Goal: Information Seeking & Learning: Learn about a topic

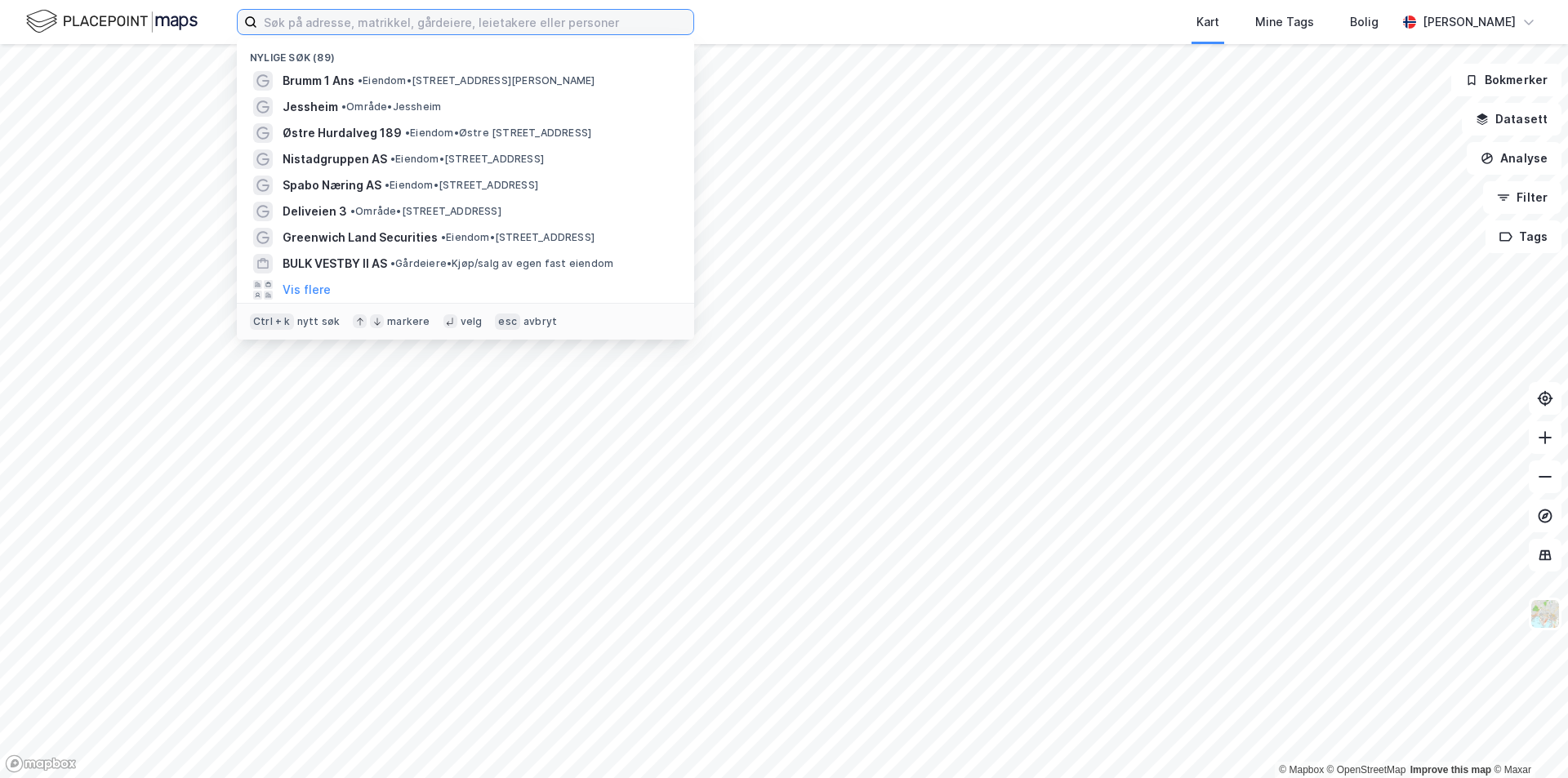
click at [425, 23] on input at bounding box center [475, 22] width 436 height 25
paste input "HOFSTADVEGEN 32"
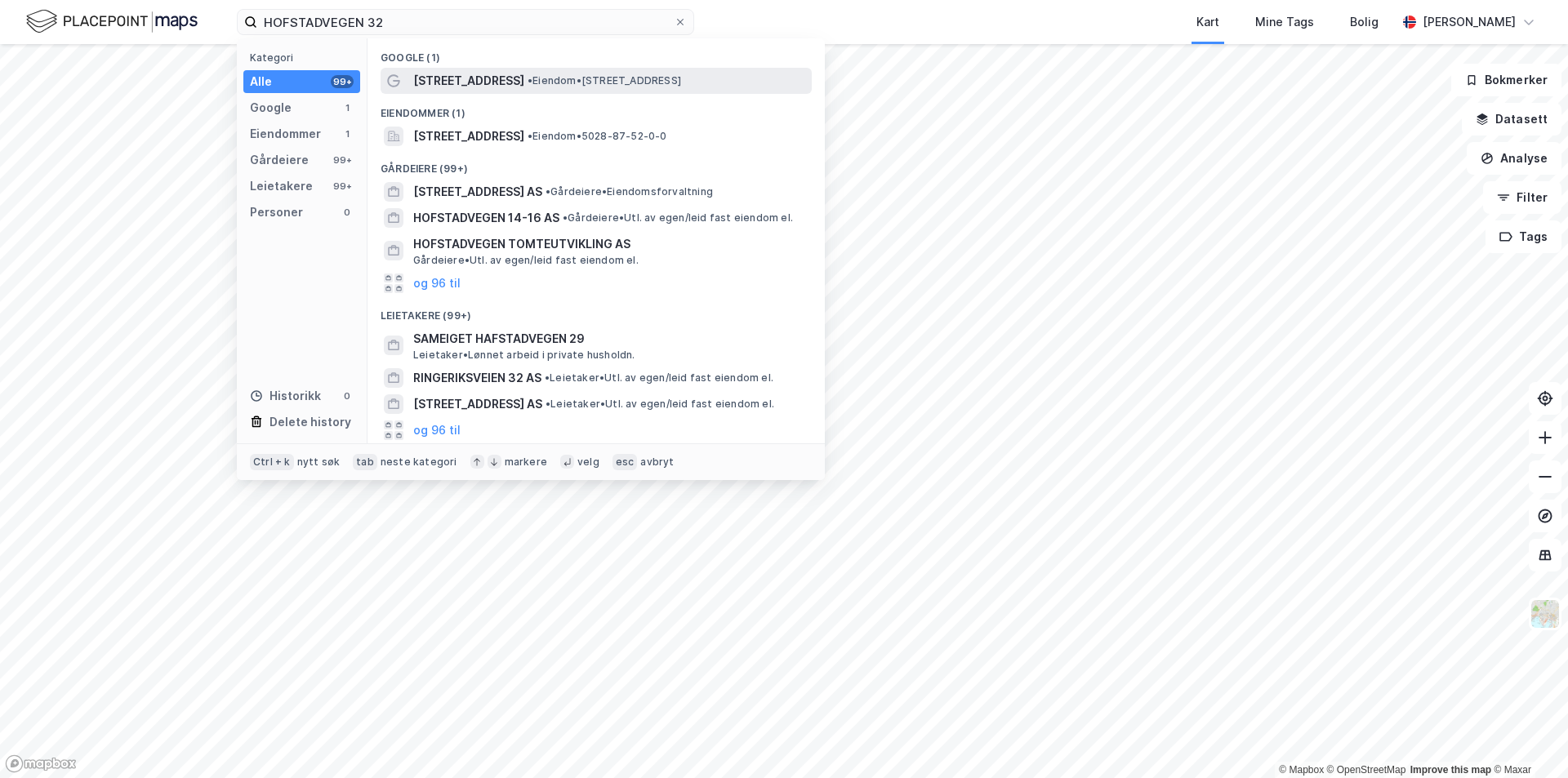
click at [440, 88] on span "[STREET_ADDRESS]" at bounding box center [469, 81] width 111 height 19
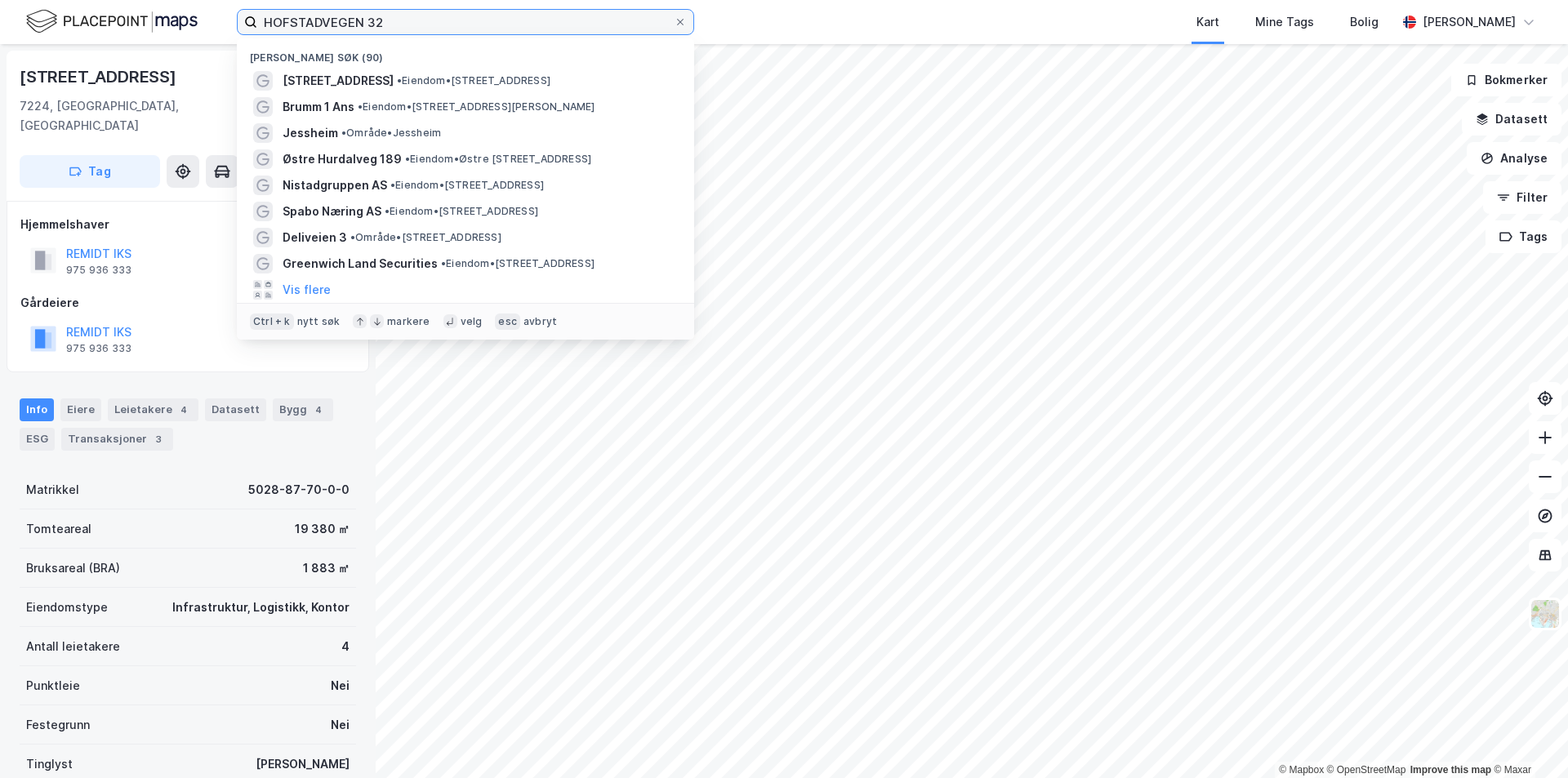
drag, startPoint x: 426, startPoint y: 22, endPoint x: 156, endPoint y: 19, distance: 270.0
click at [156, 19] on div "HOFSTADVEGEN 32 Nylige søk (90) [STREET_ADDRESS] • Eiendom • [STREET_ADDRESS][P…" at bounding box center [784, 22] width 1568 height 44
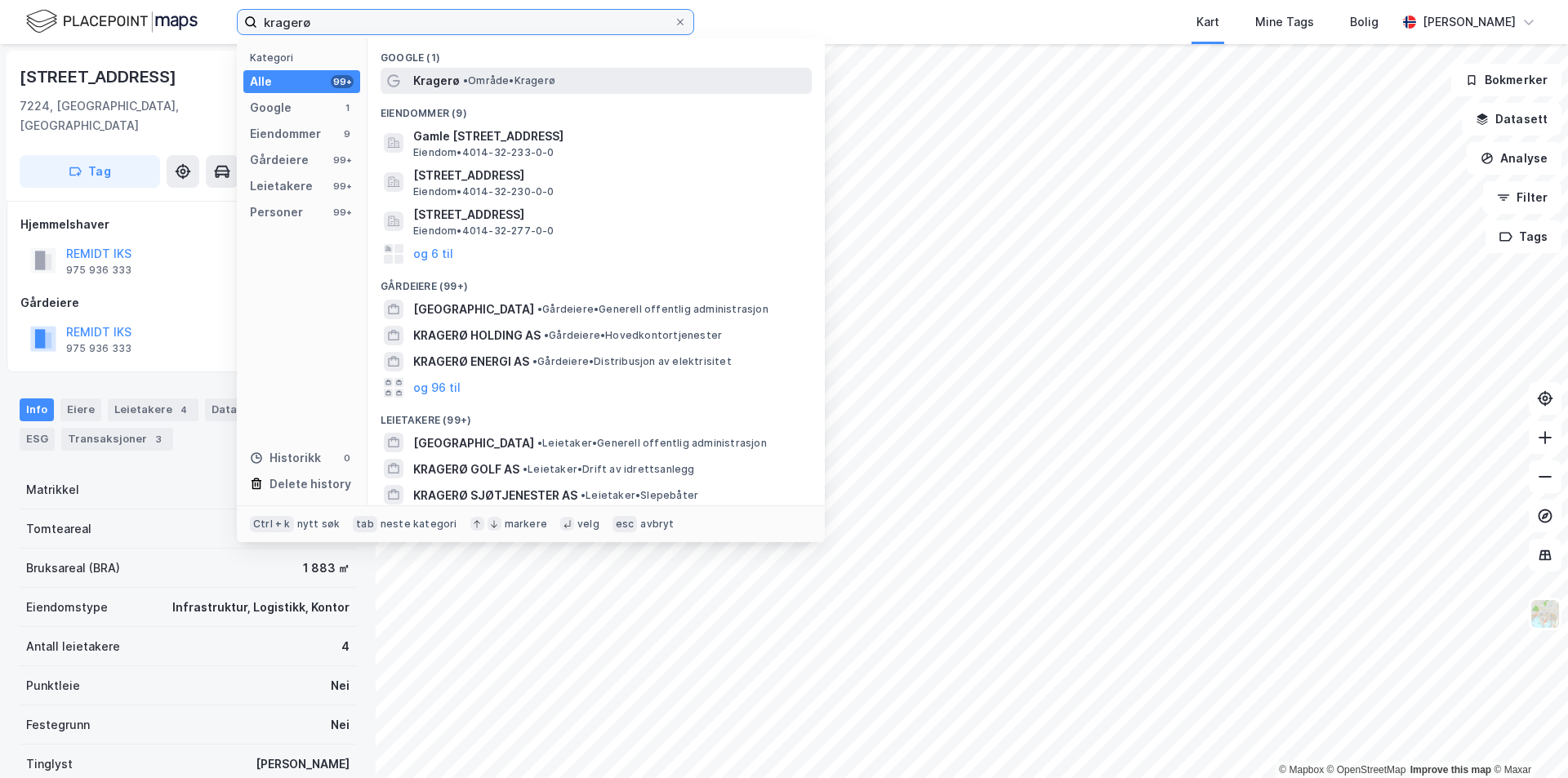
type input "kragerø"
click at [430, 77] on span "Kragerø" at bounding box center [437, 81] width 47 height 19
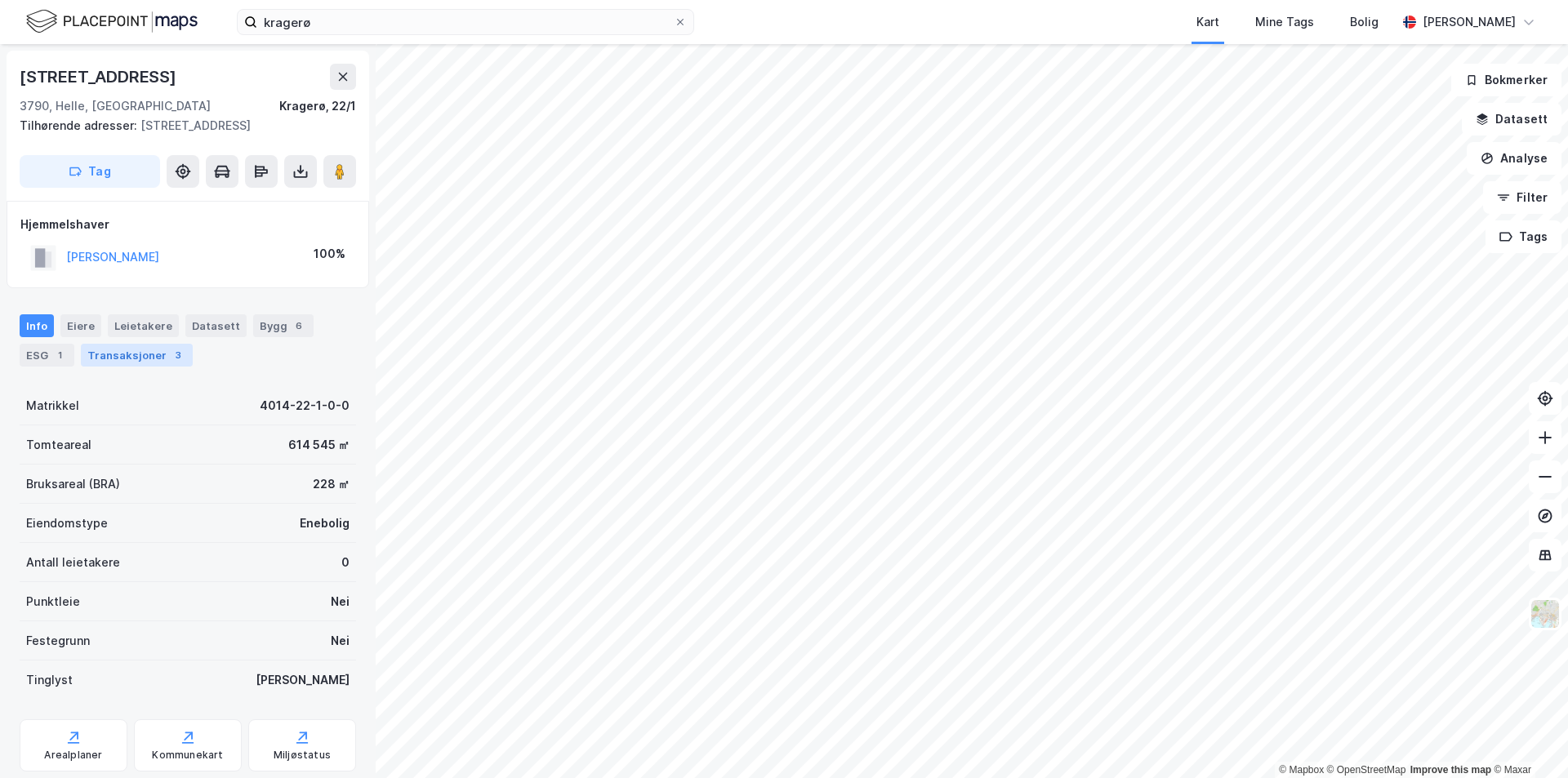
click at [113, 354] on div "Transaksjoner 3" at bounding box center [136, 355] width 112 height 23
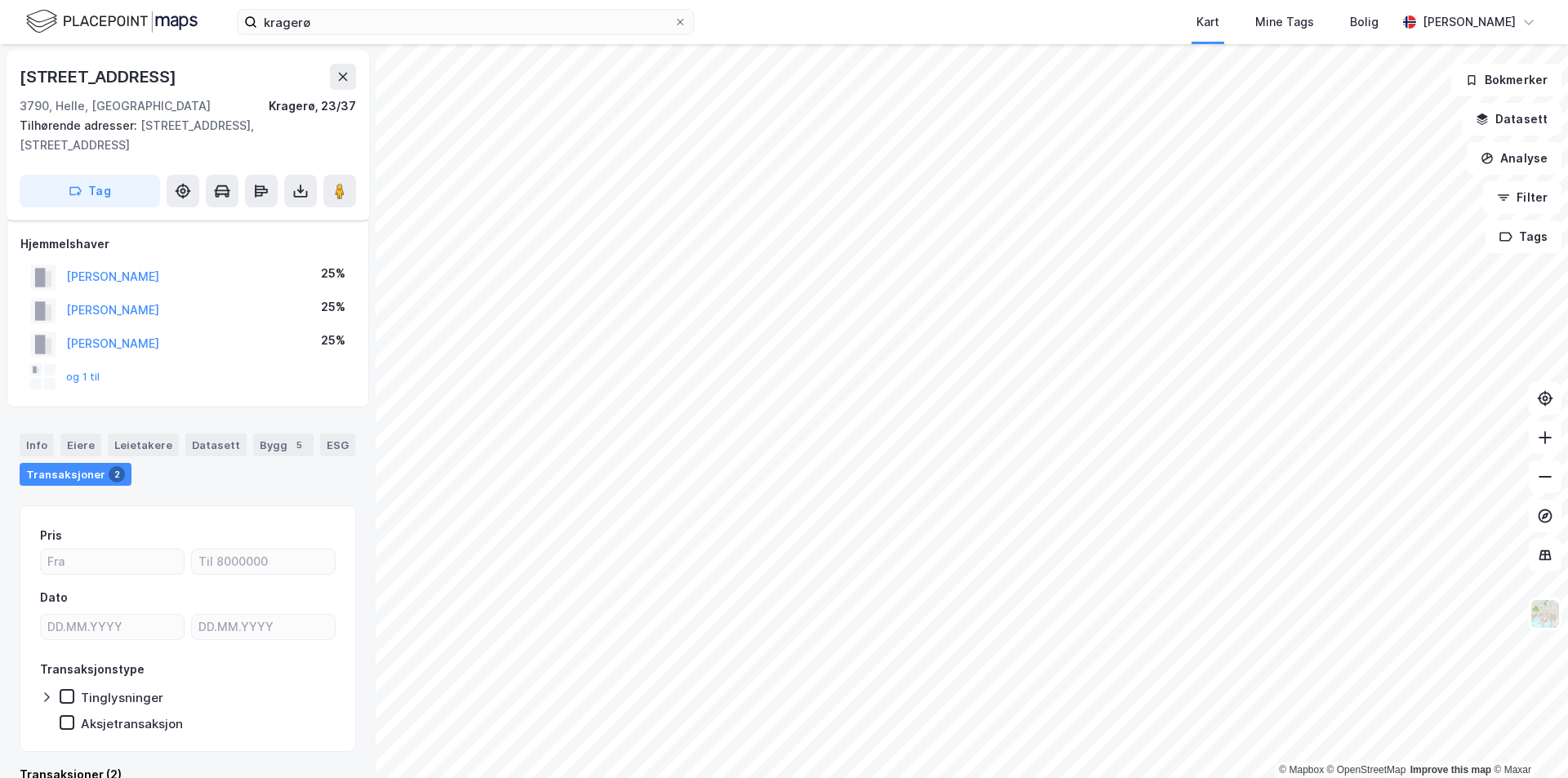
scroll to position [33, 0]
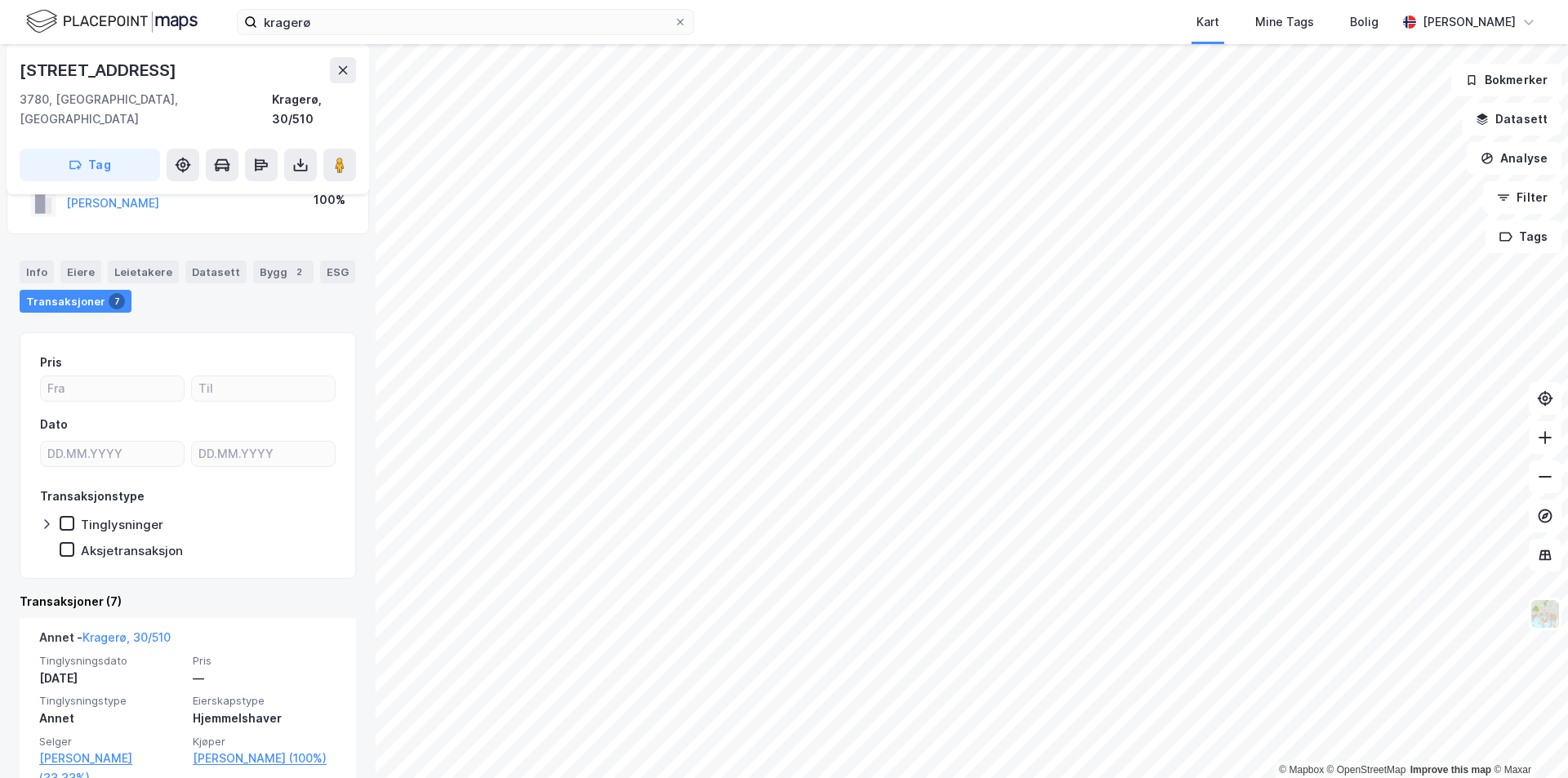
scroll to position [82, 0]
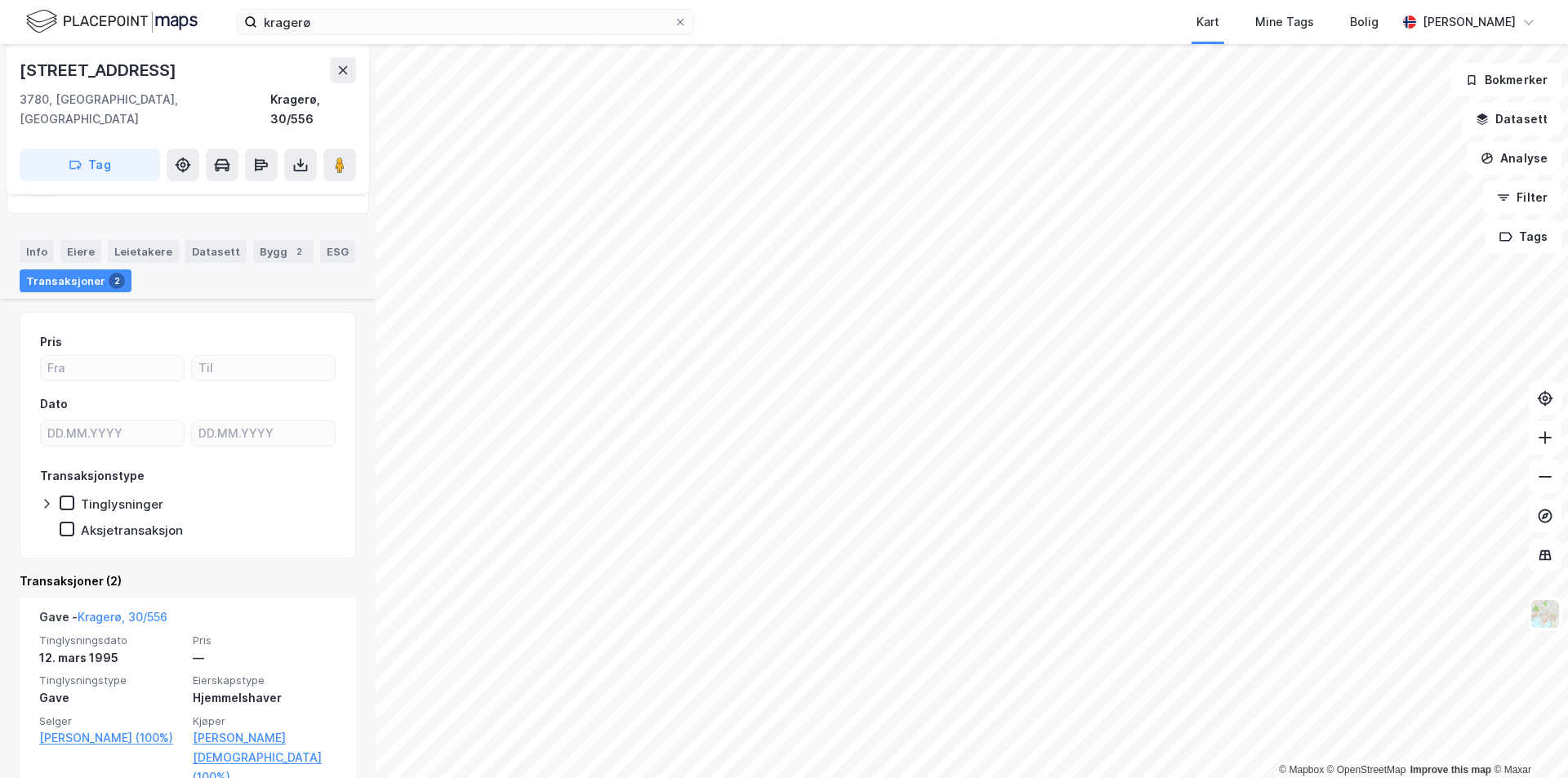
scroll to position [163, 0]
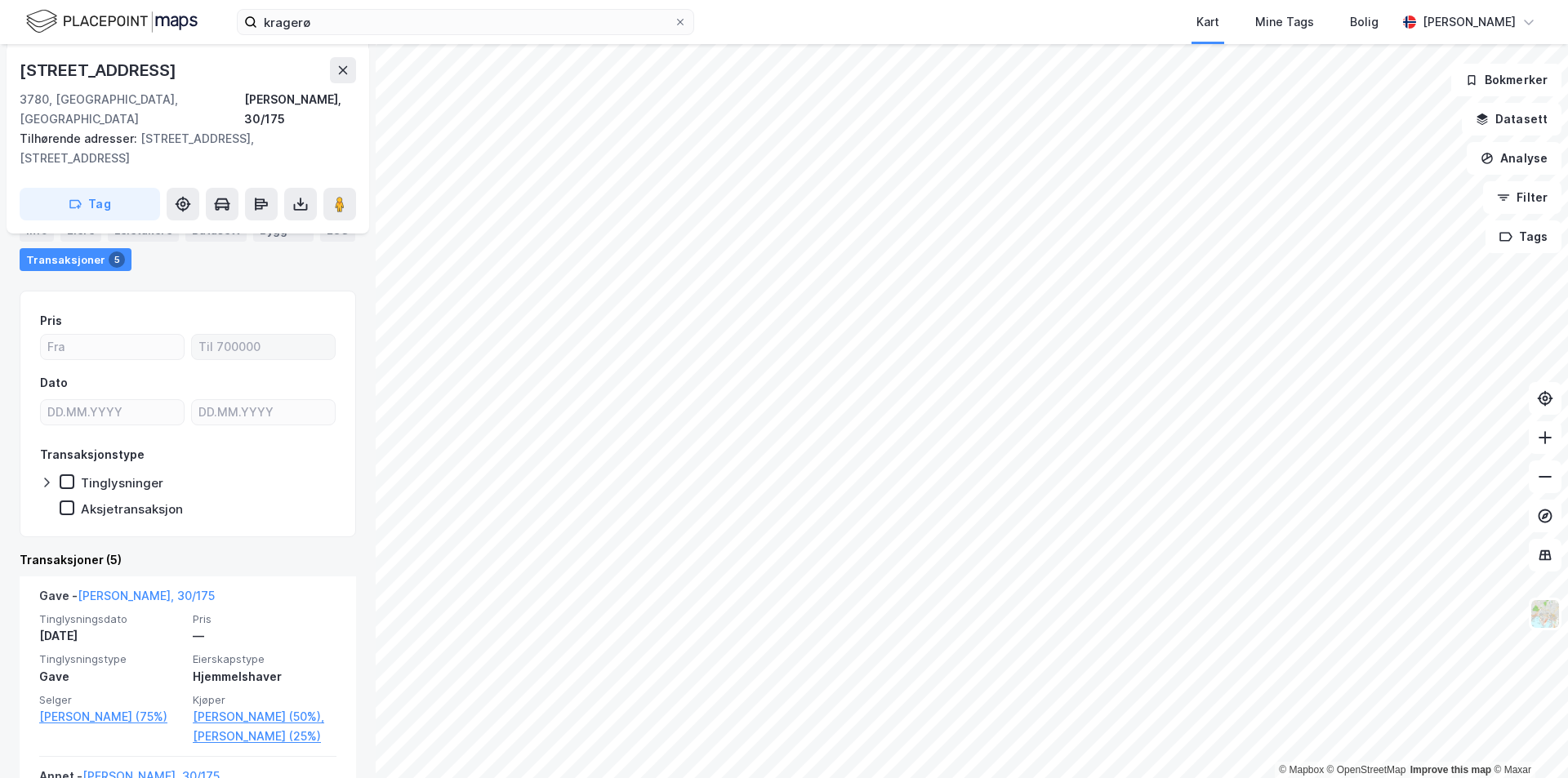
scroll to position [245, 0]
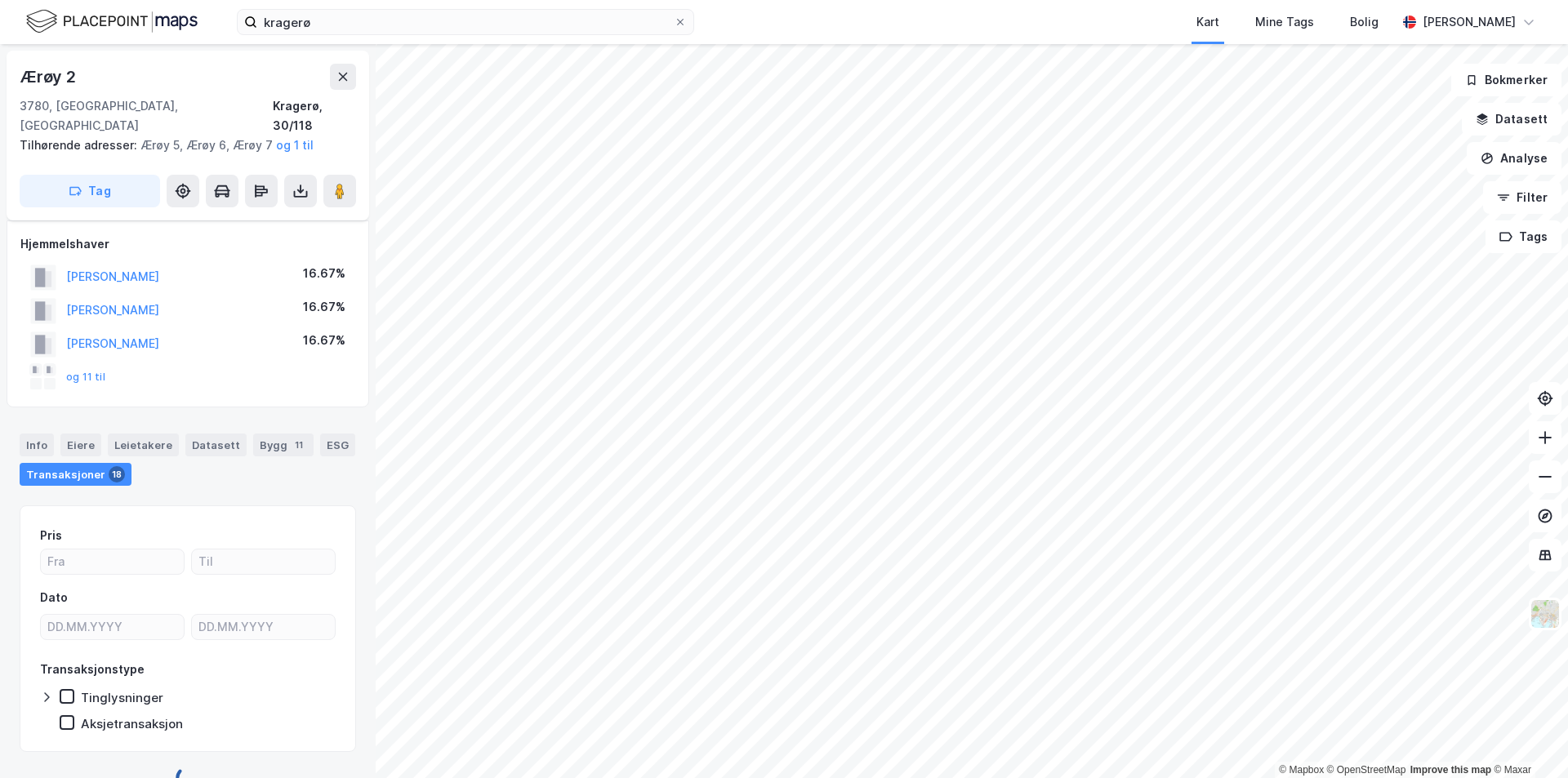
scroll to position [13, 0]
